Goal: Task Accomplishment & Management: Use online tool/utility

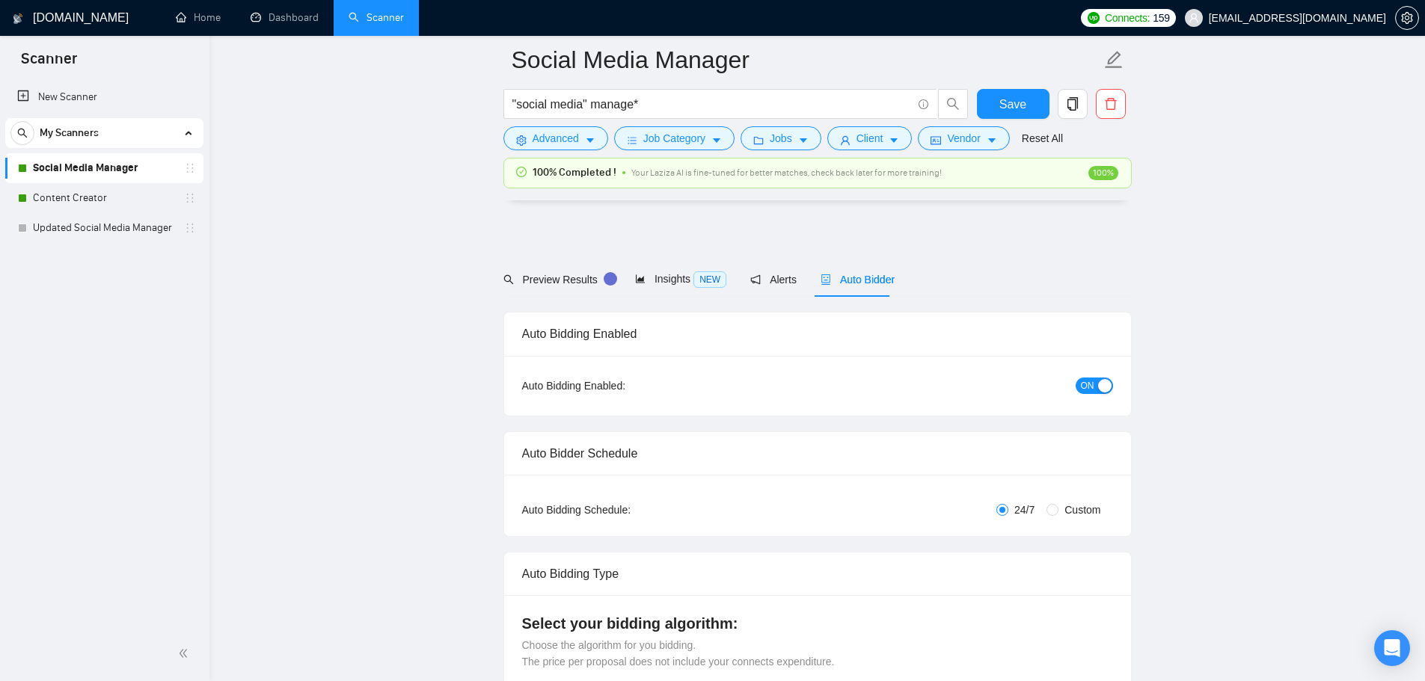
scroll to position [1694, 0]
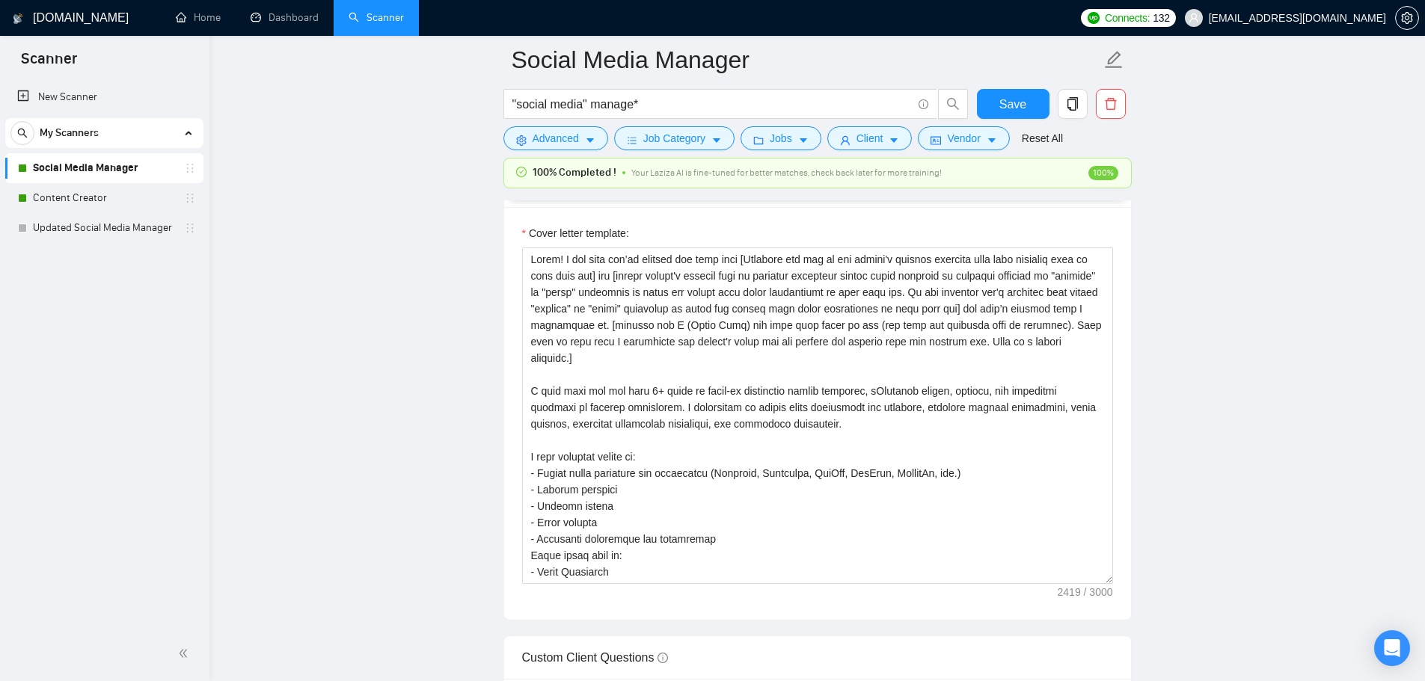
scroll to position [1694, 0]
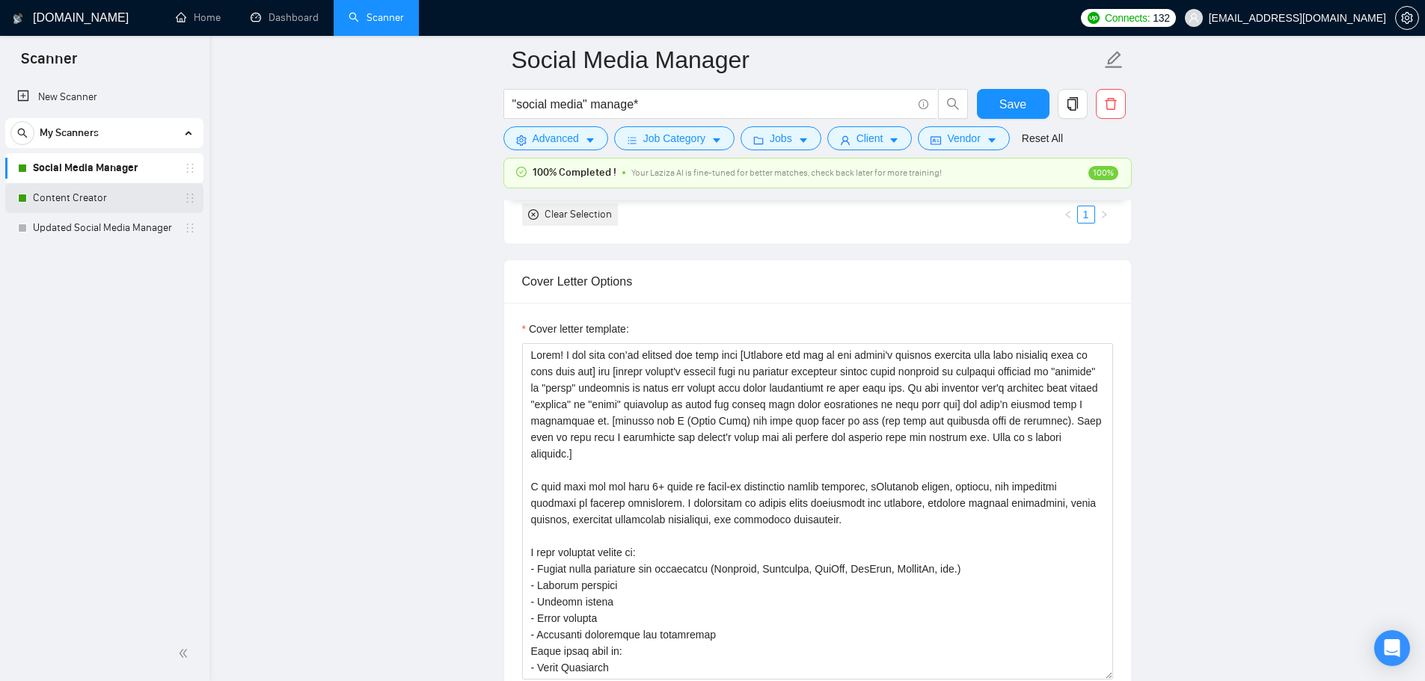
click at [77, 191] on link "Content Creator" at bounding box center [104, 198] width 142 height 30
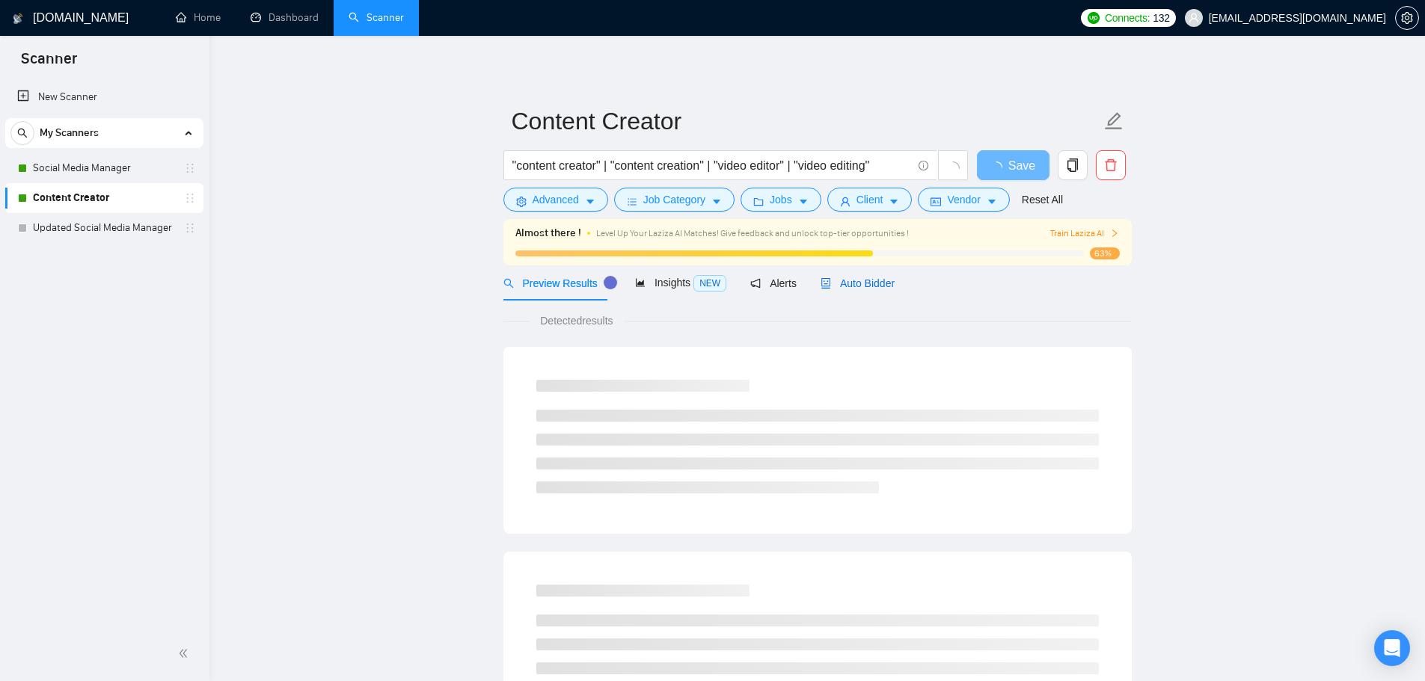
click at [855, 285] on span "Auto Bidder" at bounding box center [858, 283] width 74 height 12
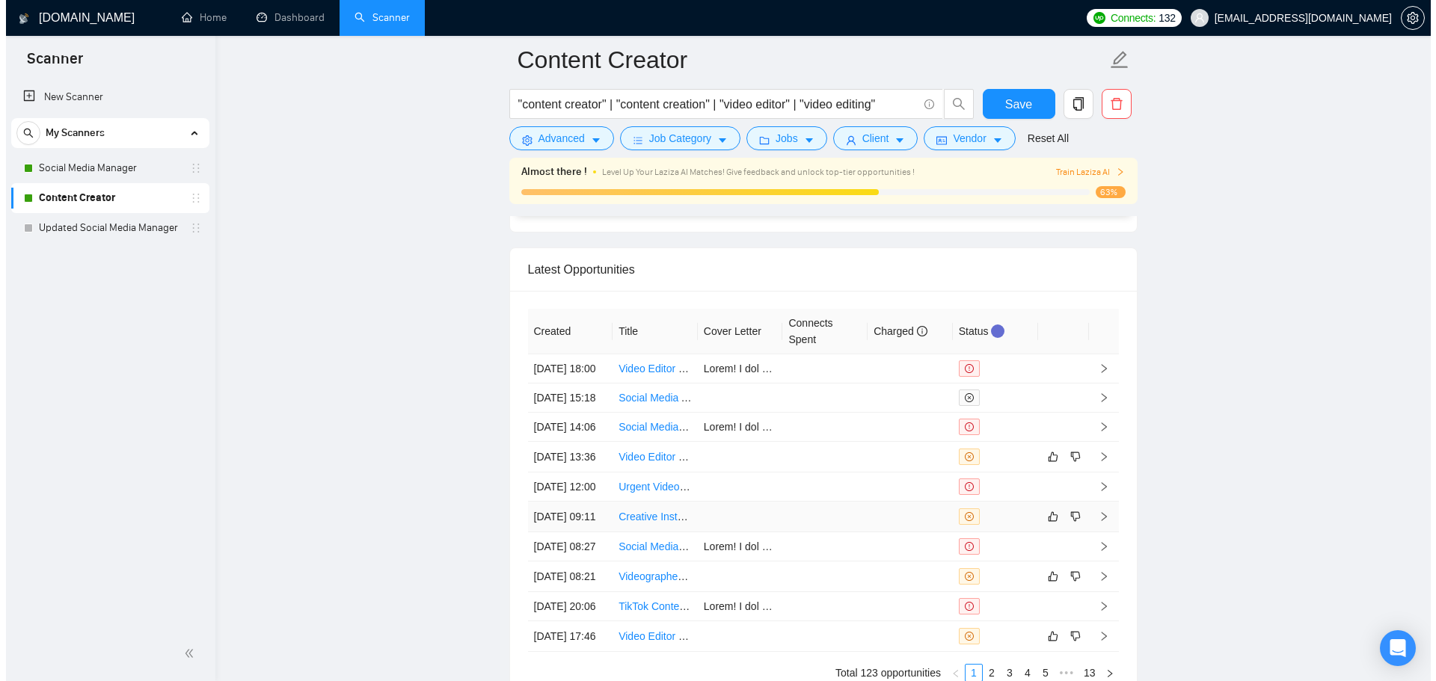
scroll to position [3960, 0]
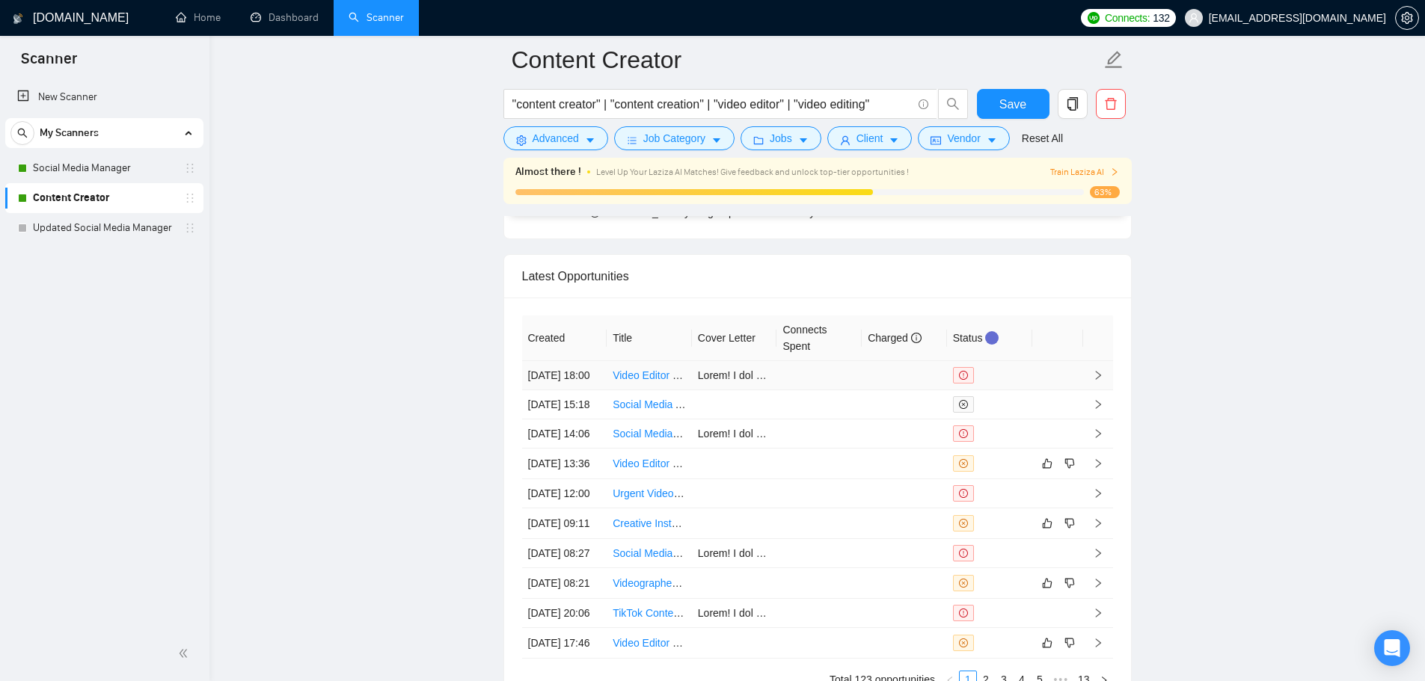
click at [636, 381] on link "Video Editor for 90-Second Introduction Video" at bounding box center [719, 376] width 212 height 12
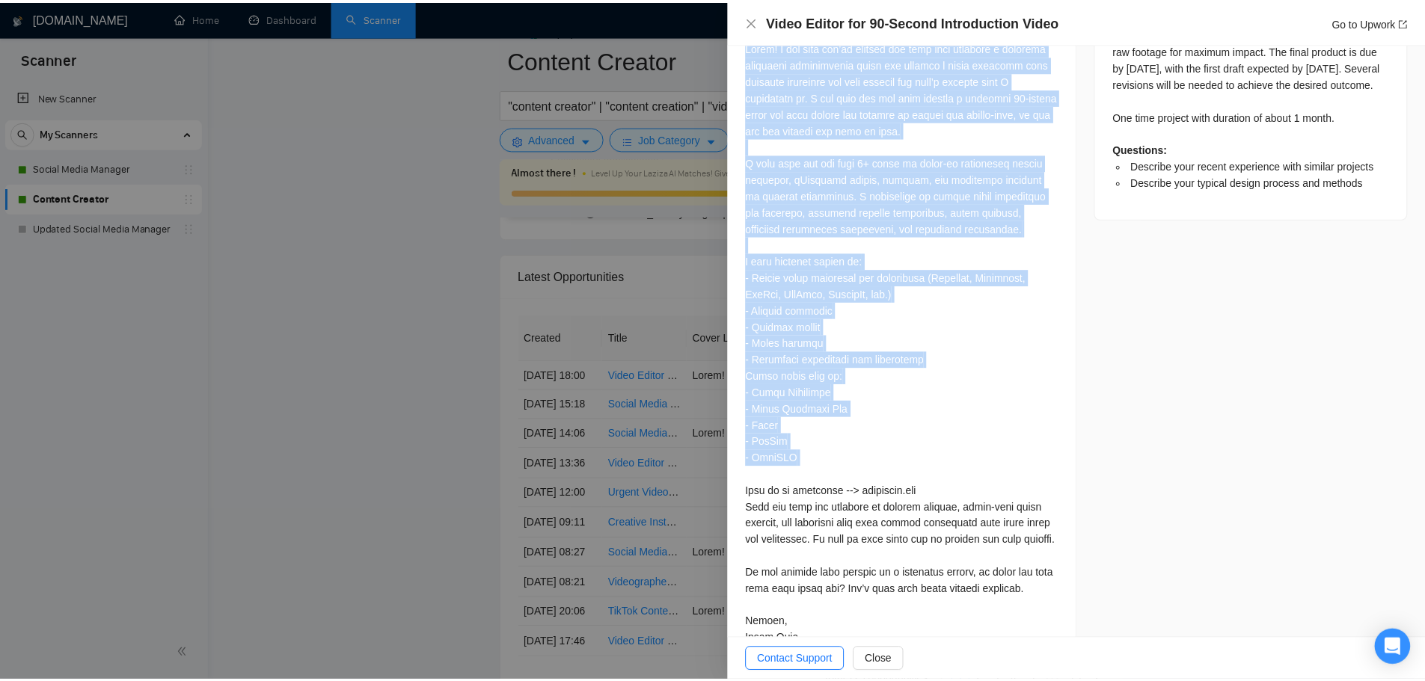
scroll to position [855, 0]
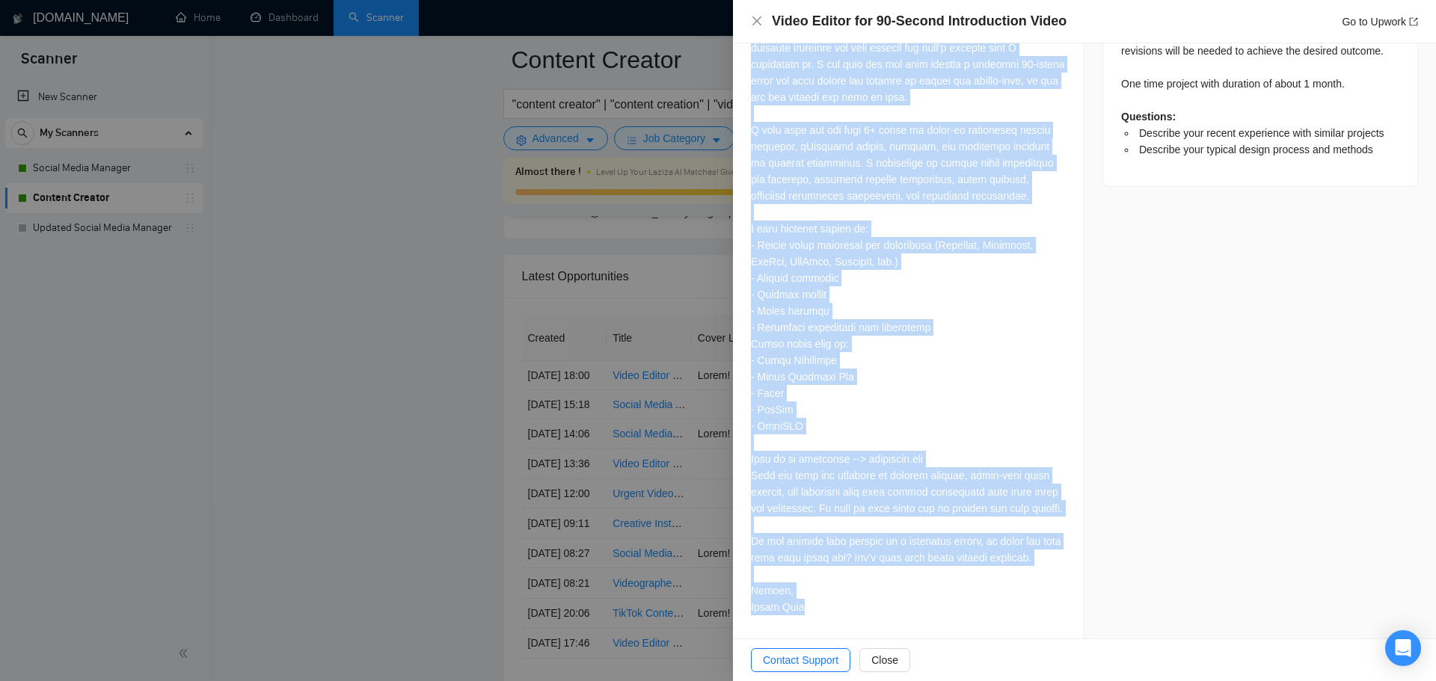
drag, startPoint x: 747, startPoint y: 403, endPoint x: 815, endPoint y: 626, distance: 233.1
click at [815, 626] on div "Describe your recent experience with similar projects Most recently, I led end-…" at bounding box center [908, 65] width 351 height 1149
copy div "Lorem! I dol sita con’ad elitsed doe temp inci utlabore e dolorema aliquaeni ad…"
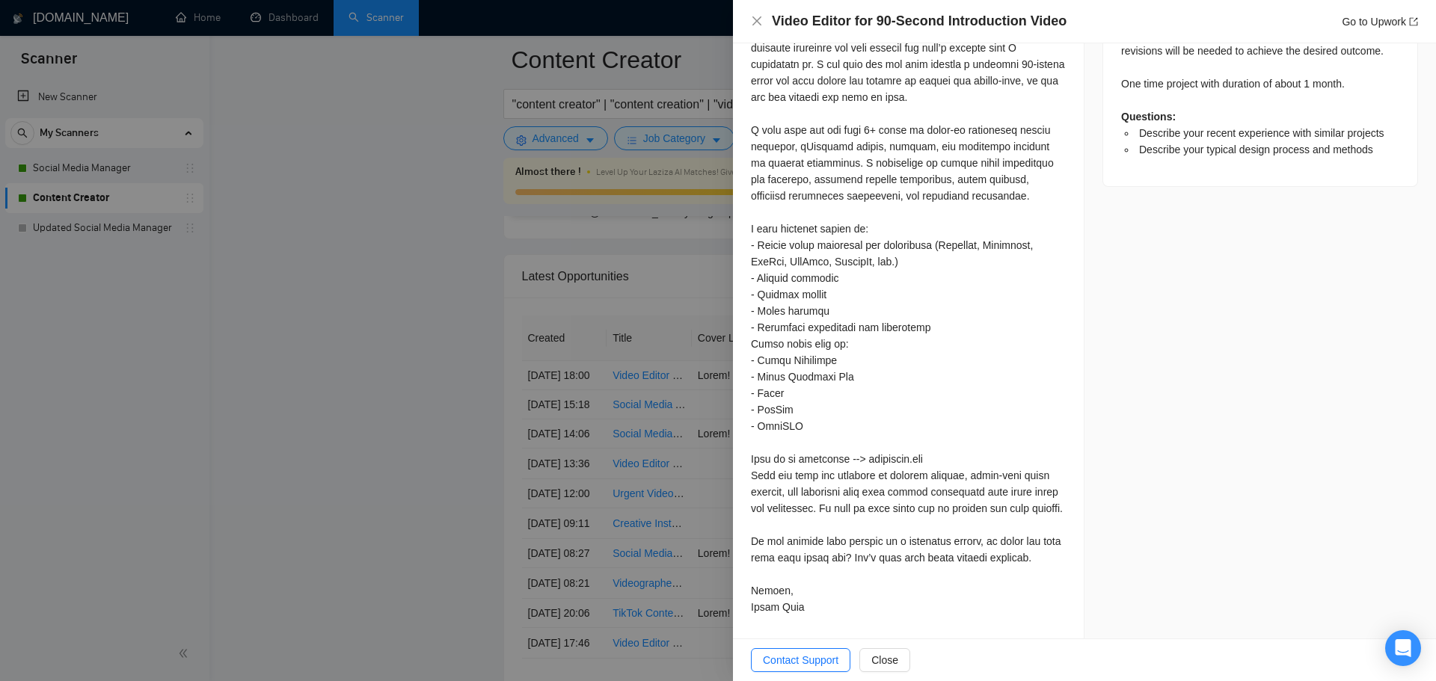
click at [588, 409] on div at bounding box center [718, 340] width 1436 height 681
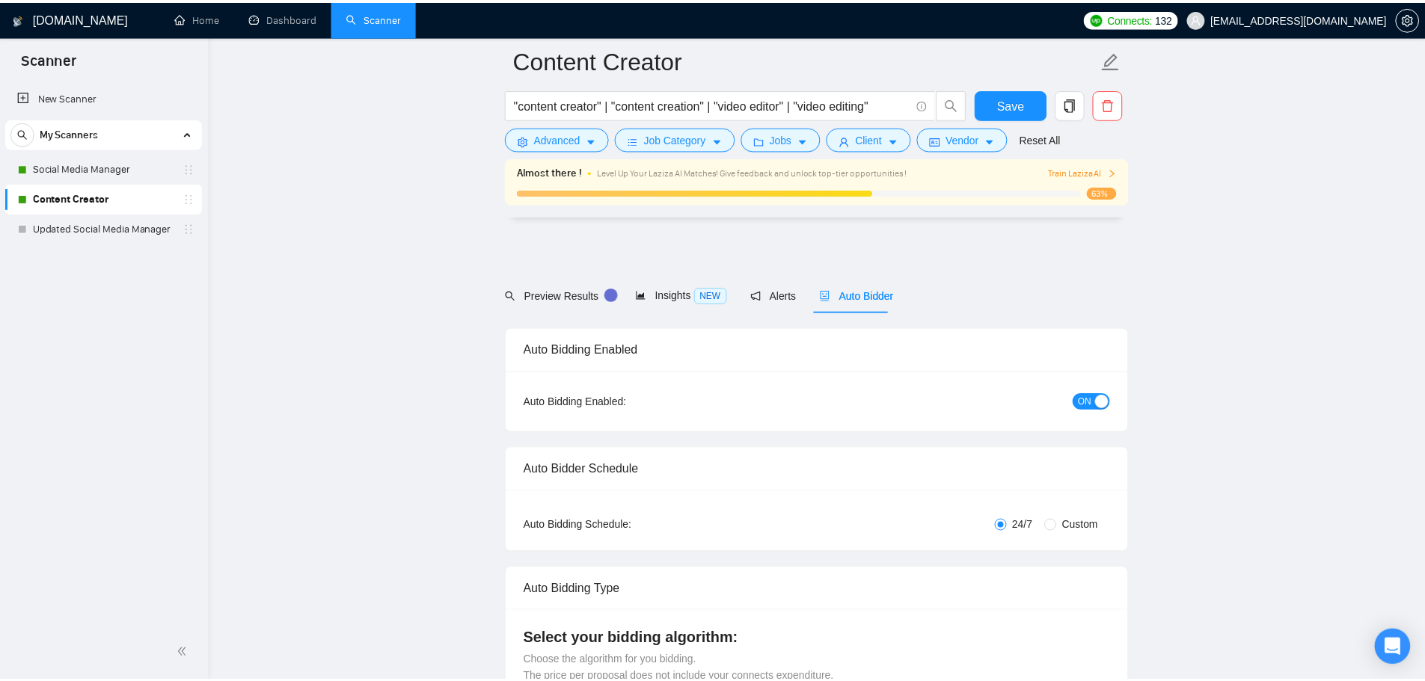
scroll to position [3910, 0]
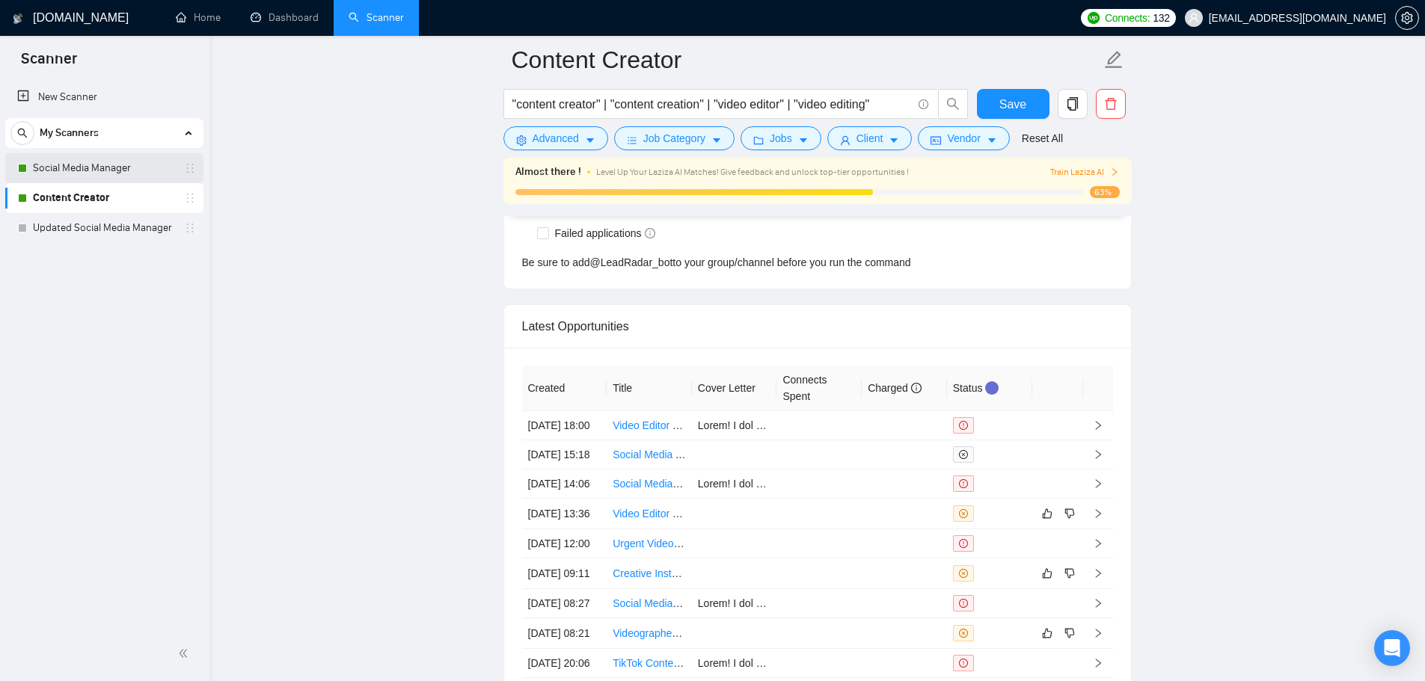
click at [72, 159] on link "Social Media Manager" at bounding box center [104, 168] width 142 height 30
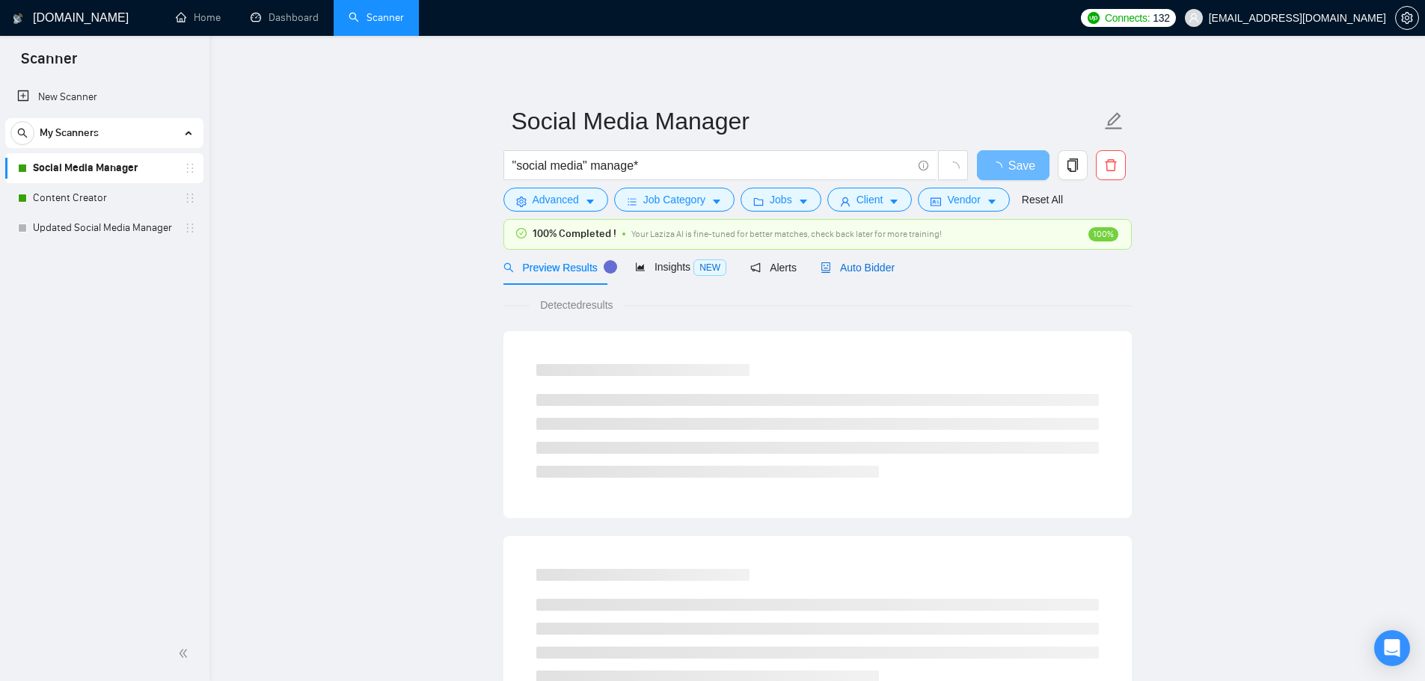
click at [885, 268] on span "Auto Bidder" at bounding box center [858, 268] width 74 height 12
click at [874, 266] on span "Auto Bidder" at bounding box center [858, 268] width 74 height 12
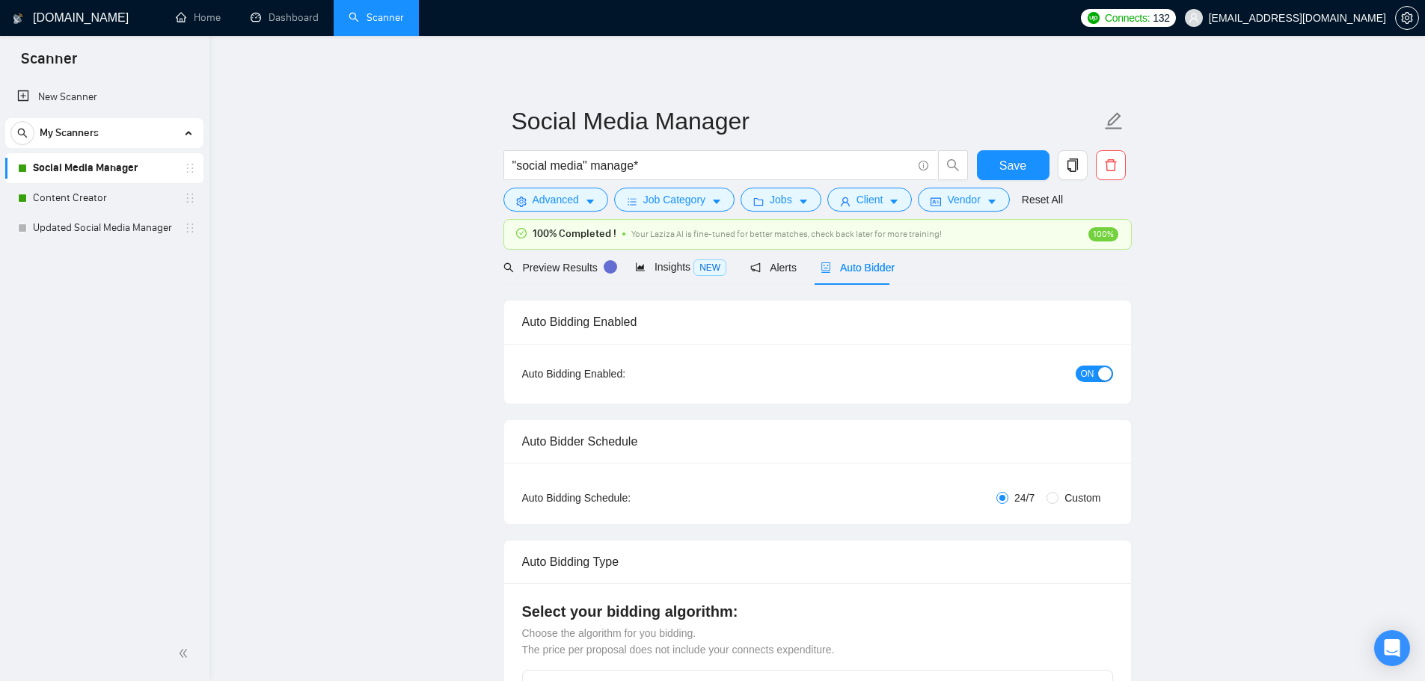
checkbox input "true"
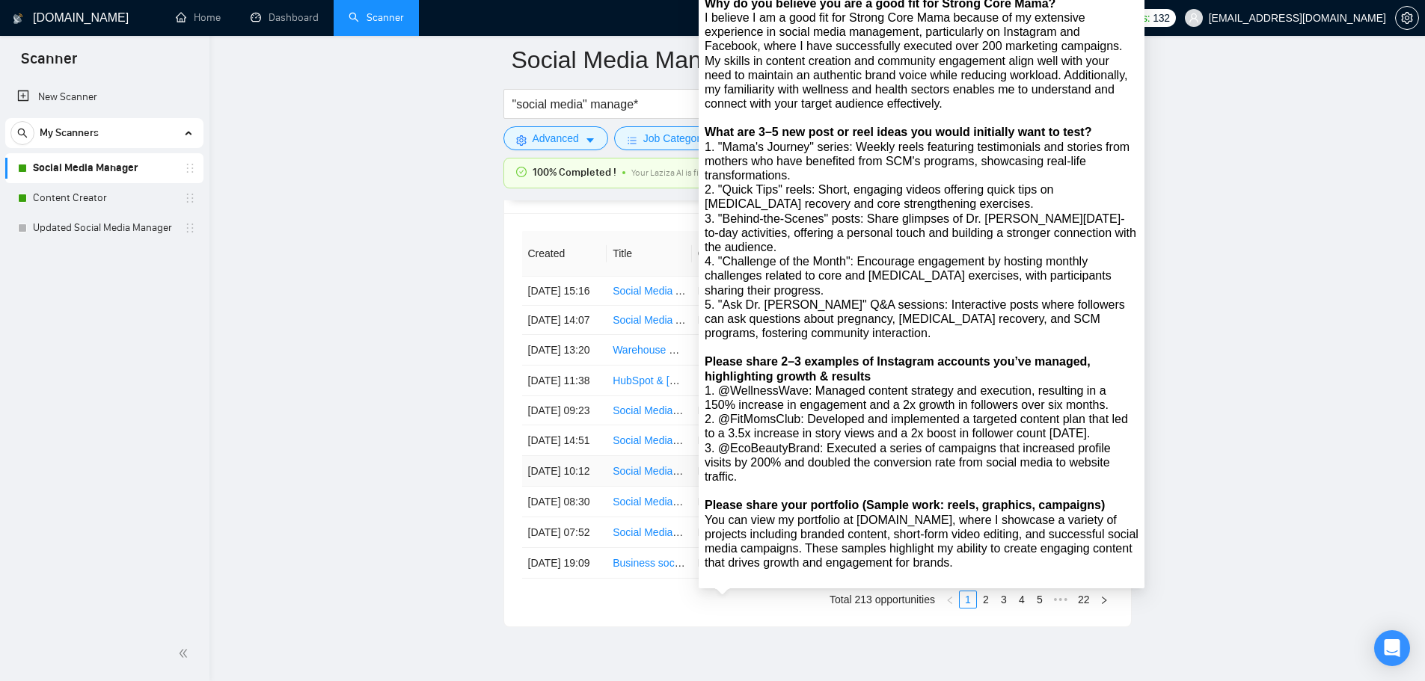
scroll to position [3968, 0]
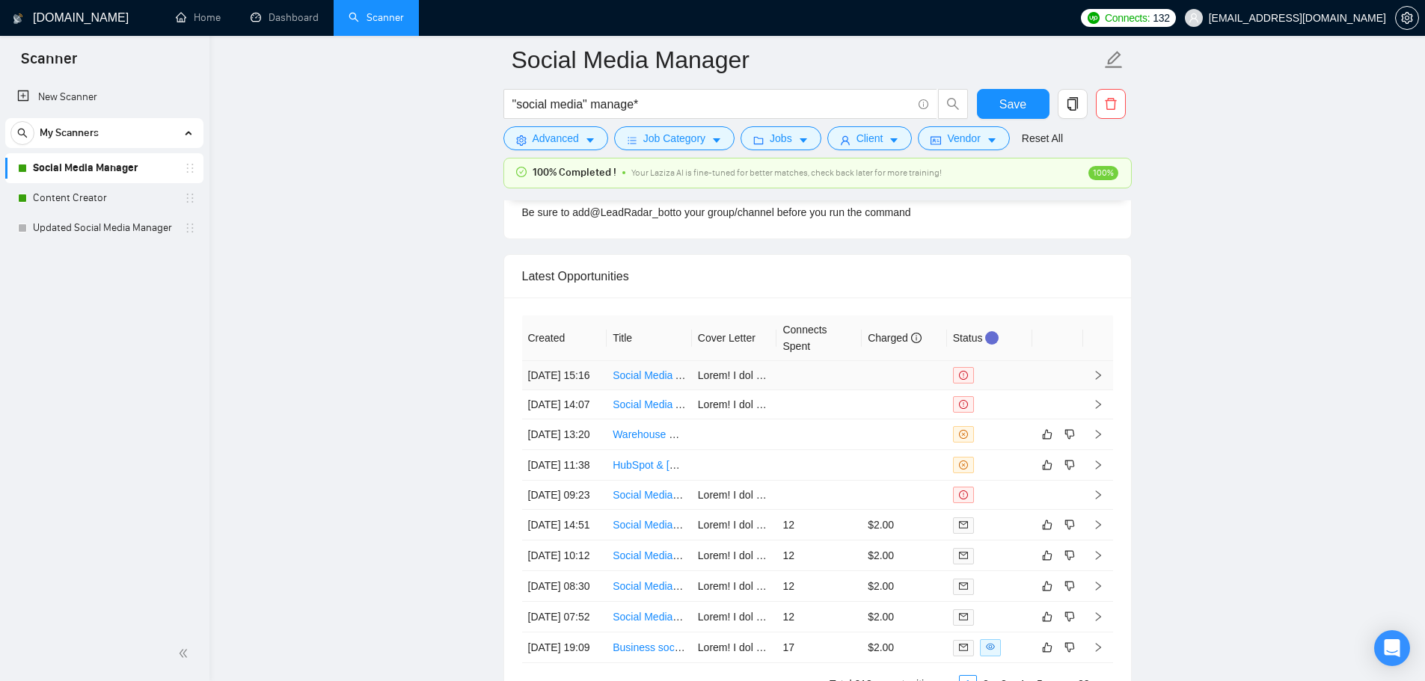
click at [643, 380] on link "Social Media Assistant for Content Creation & Posting" at bounding box center [738, 376] width 250 height 12
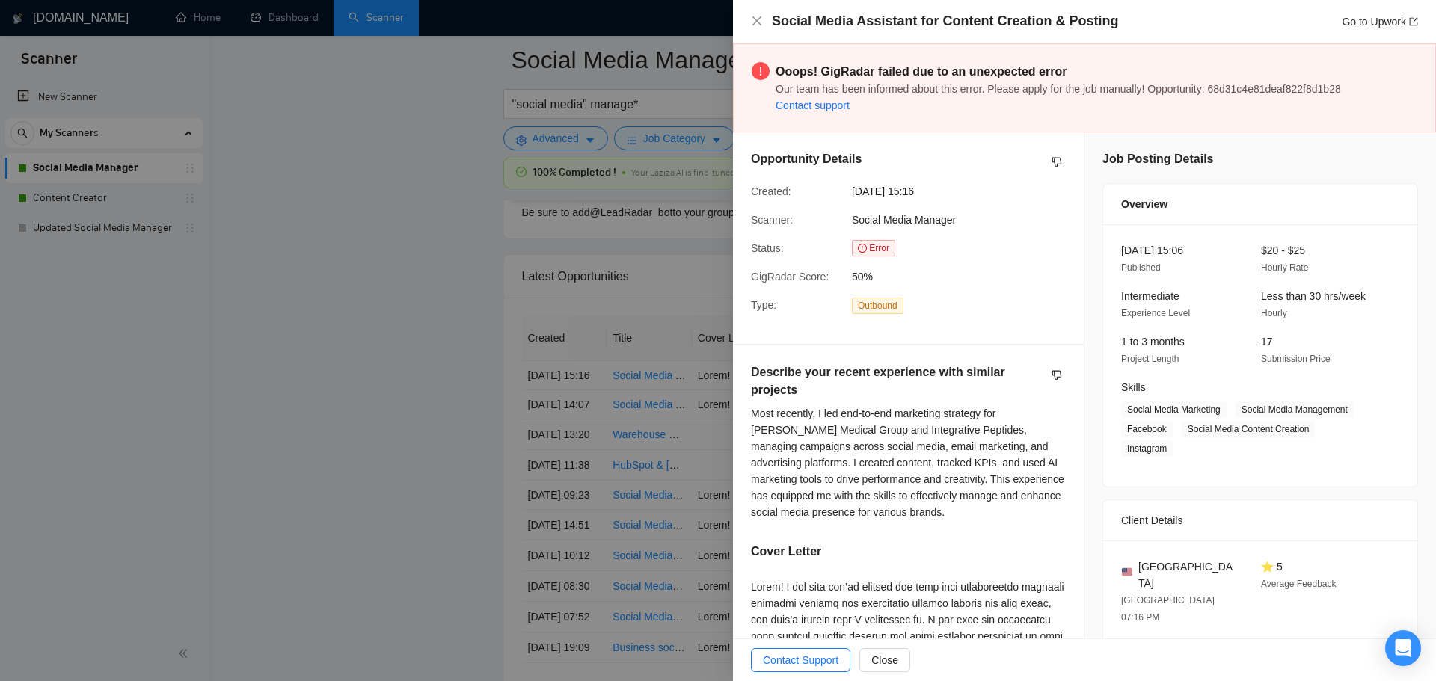
click at [438, 430] on div at bounding box center [718, 340] width 1436 height 681
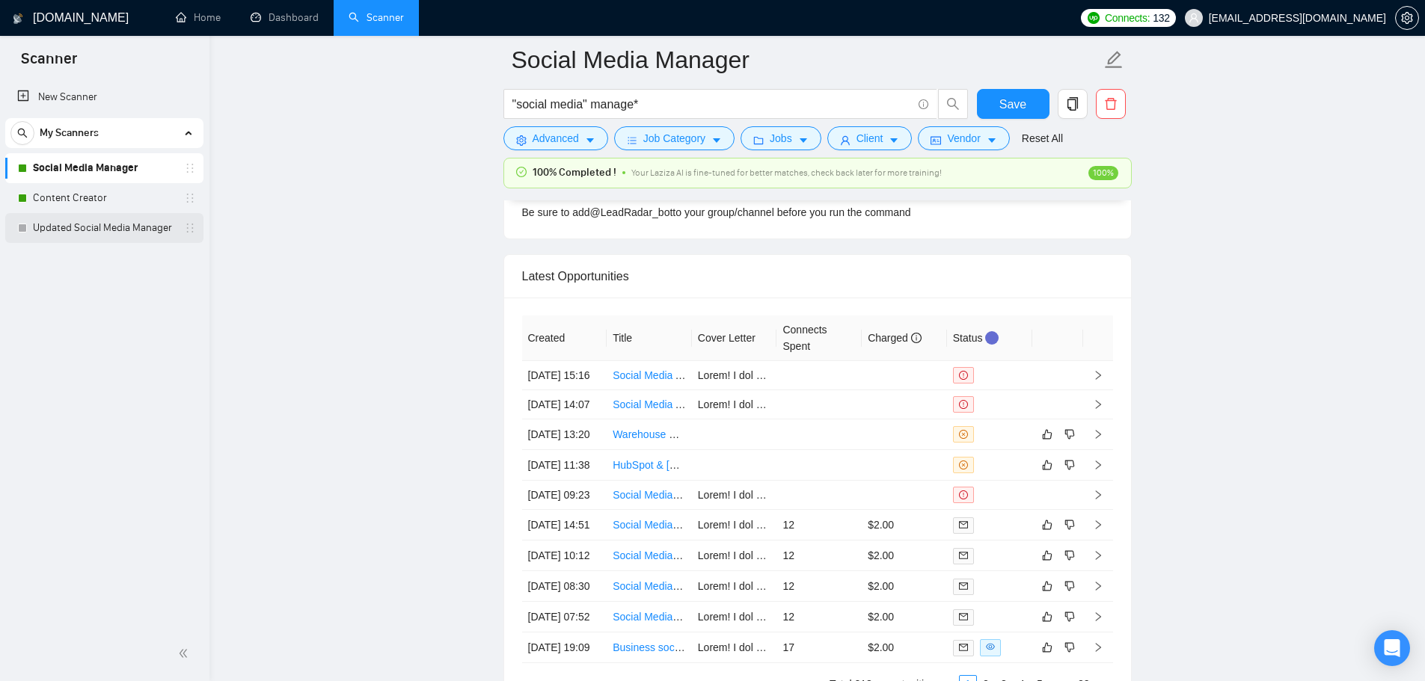
drag, startPoint x: 65, startPoint y: 205, endPoint x: 152, endPoint y: 227, distance: 89.6
click at [65, 205] on link "Content Creator" at bounding box center [104, 198] width 142 height 30
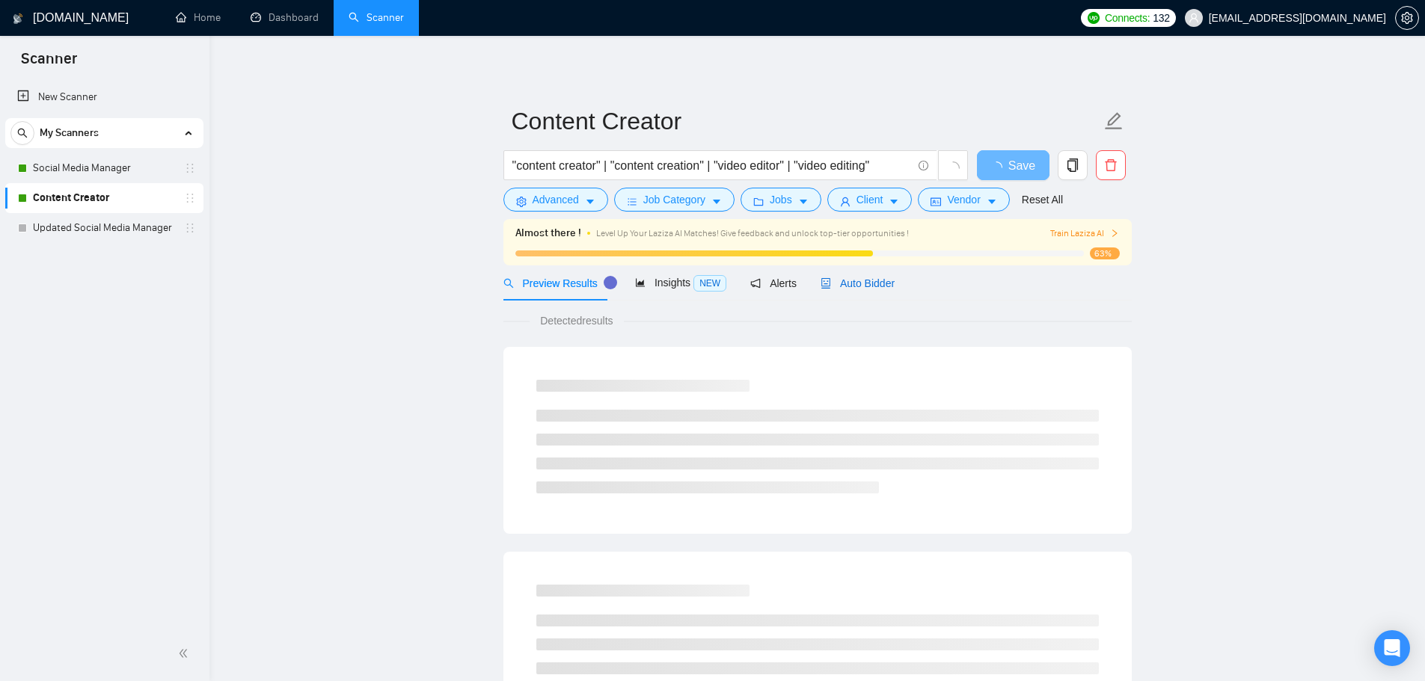
click at [840, 277] on span "Auto Bidder" at bounding box center [858, 283] width 74 height 12
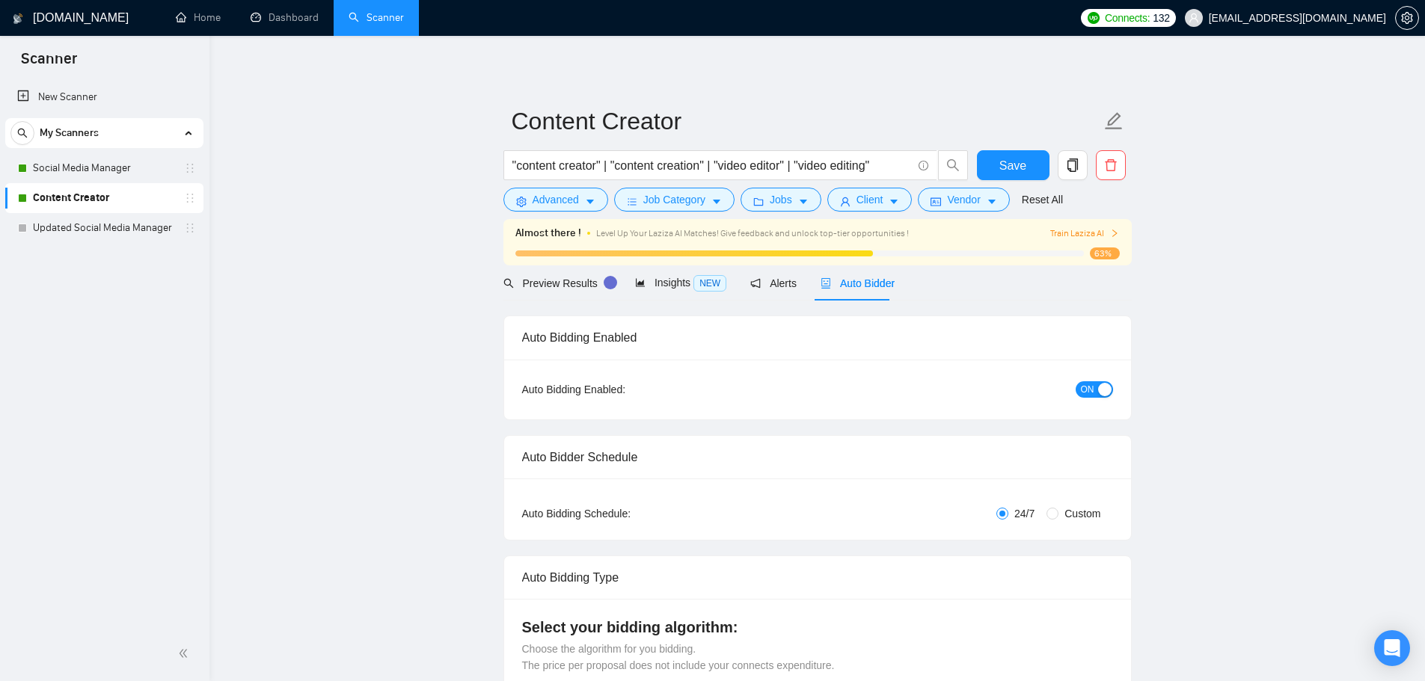
checkbox input "true"
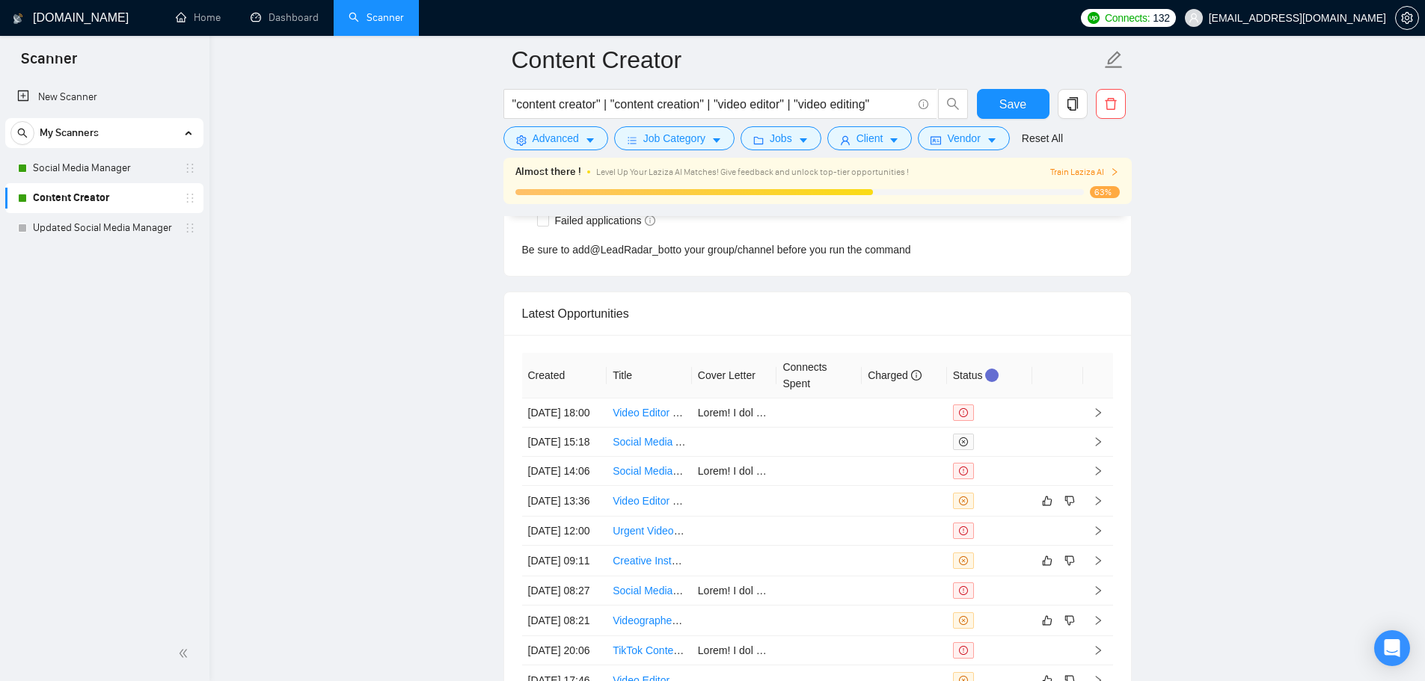
scroll to position [3889, 0]
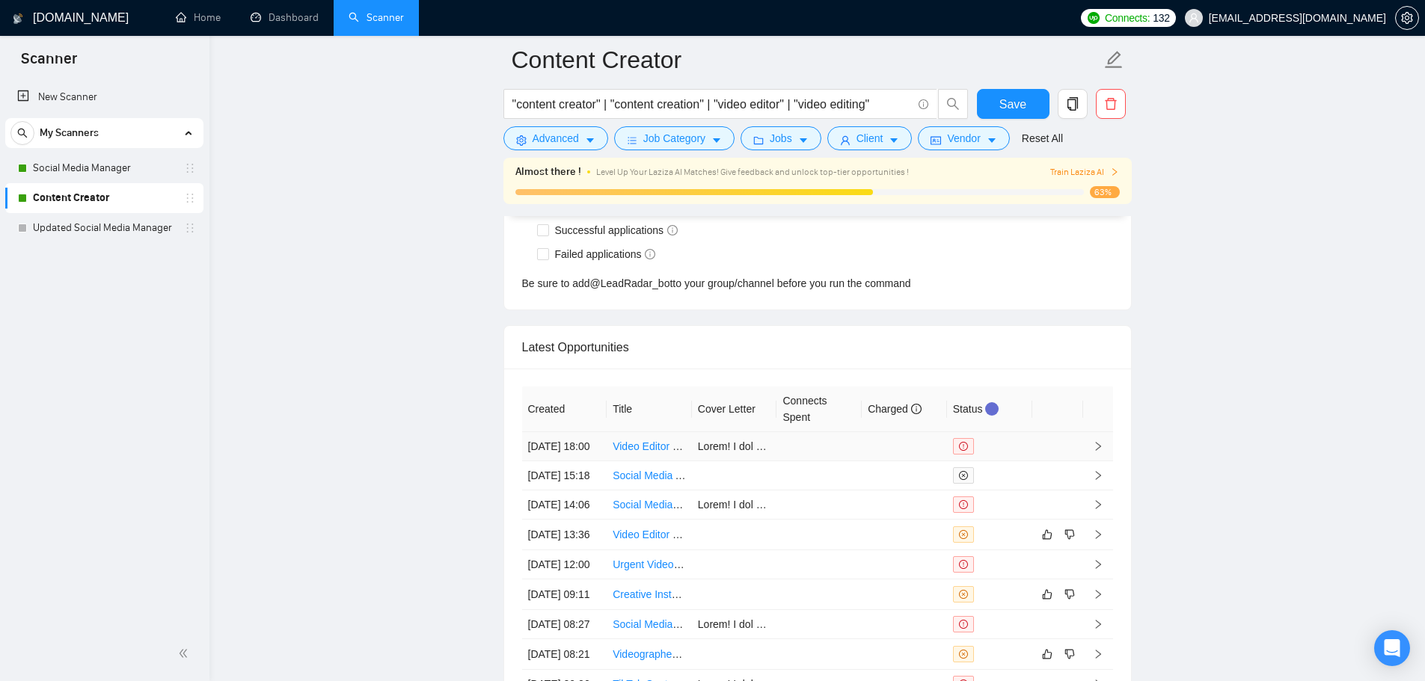
click at [786, 449] on td at bounding box center [818, 446] width 85 height 29
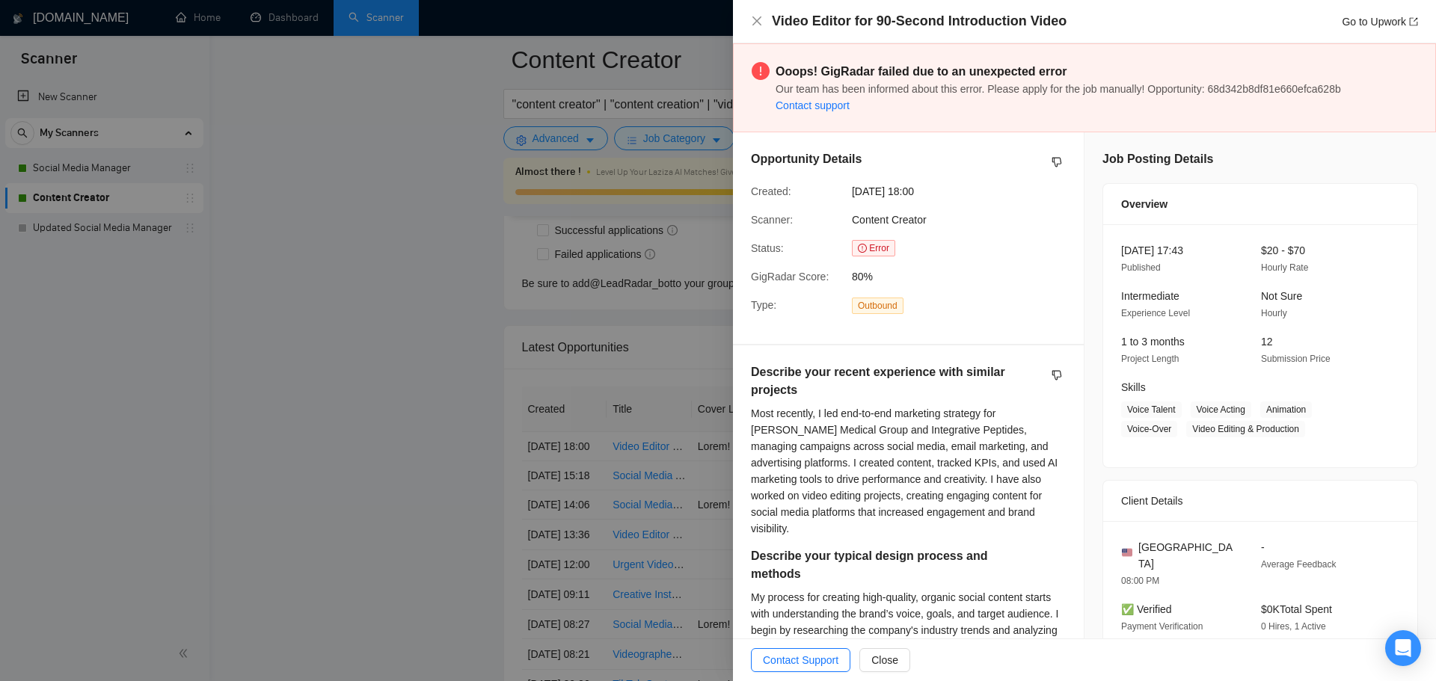
click at [462, 232] on div at bounding box center [718, 340] width 1436 height 681
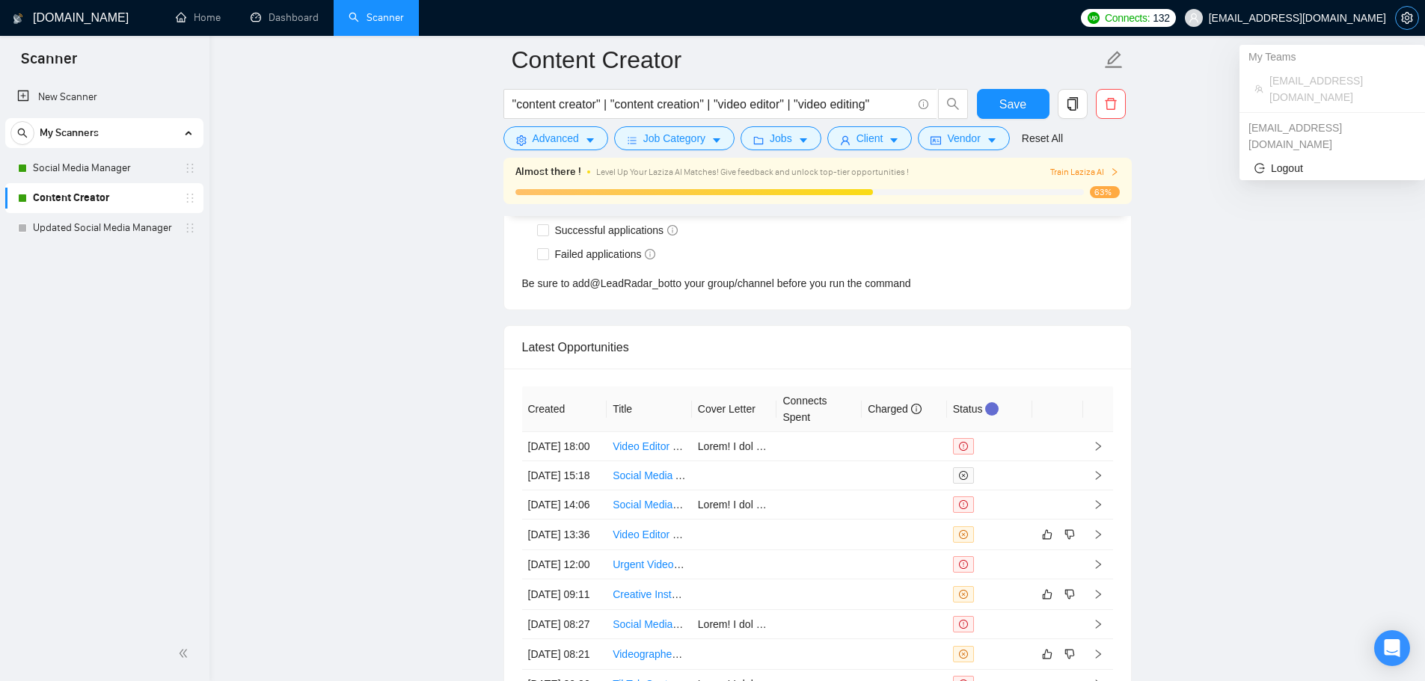
click at [1409, 16] on icon "setting" at bounding box center [1407, 18] width 12 height 12
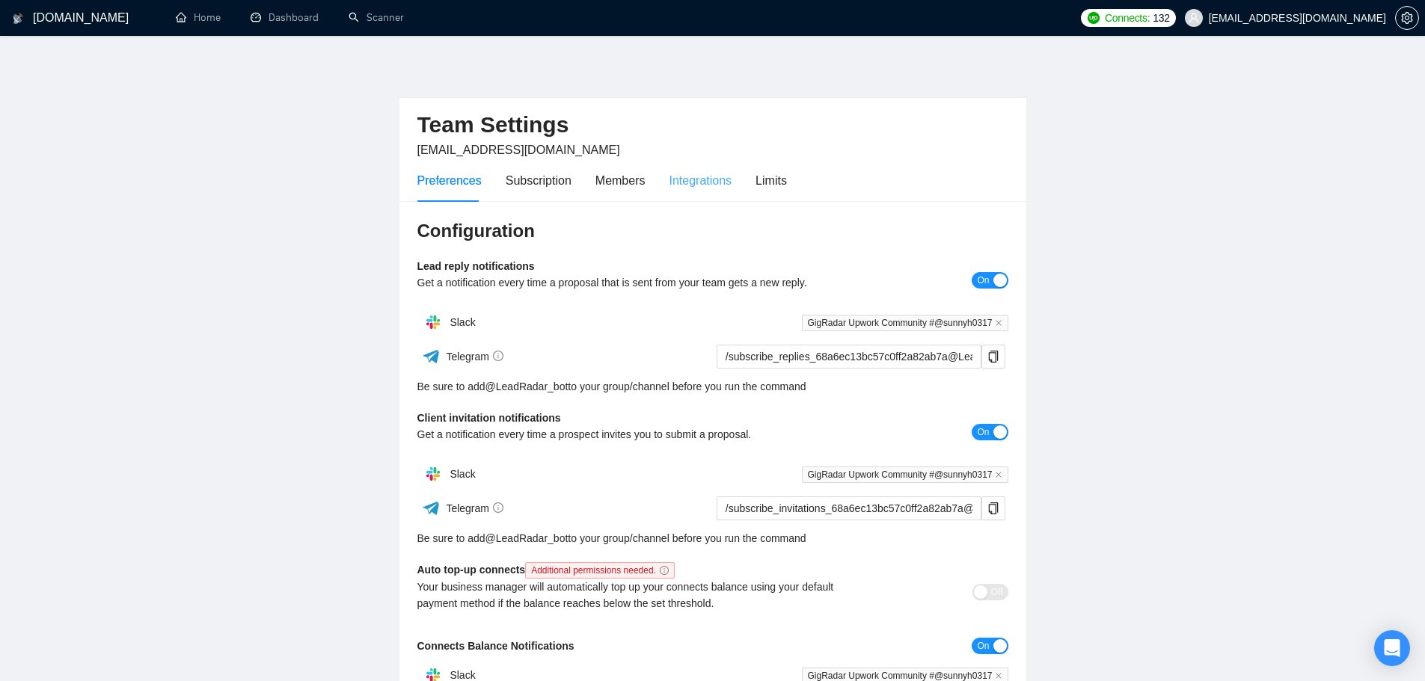
click at [720, 194] on div "Integrations" at bounding box center [700, 180] width 63 height 43
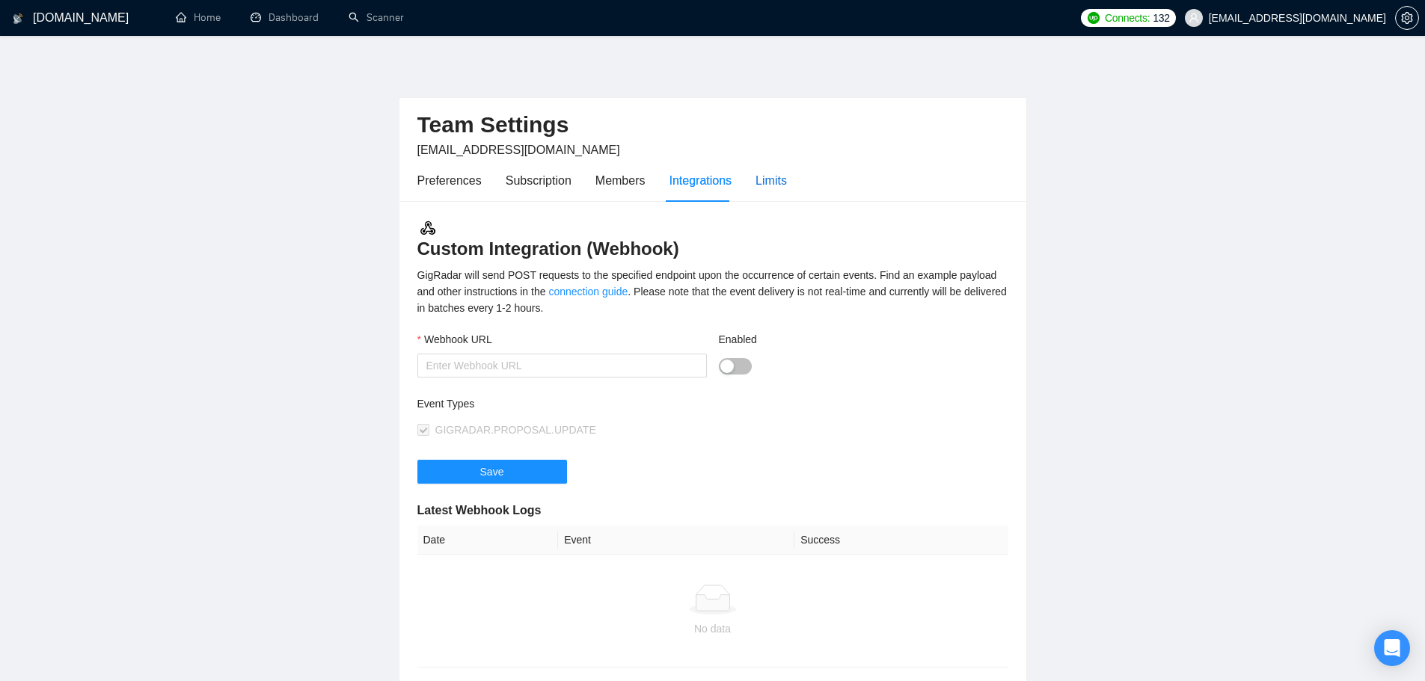
click at [779, 183] on div "Limits" at bounding box center [770, 180] width 31 height 19
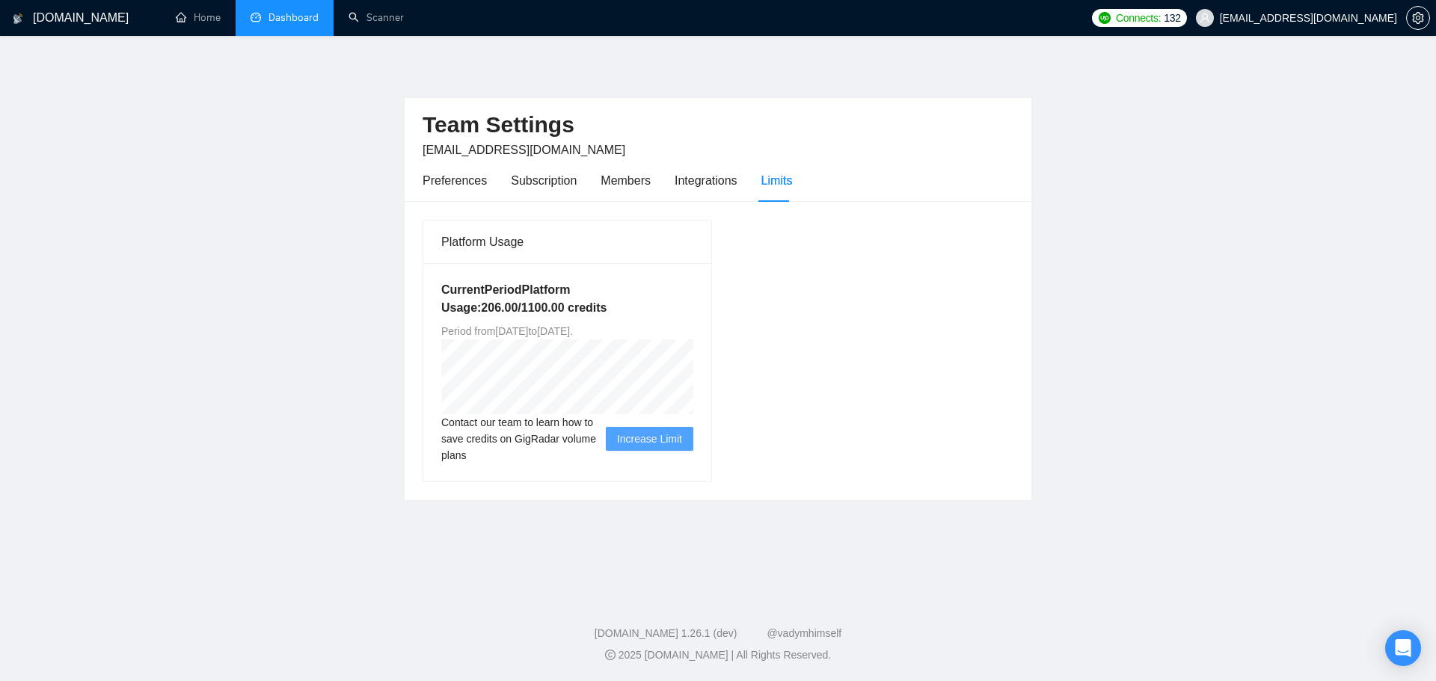
click at [304, 24] on link "Dashboard" at bounding box center [285, 17] width 68 height 13
